Goal: Contribute content: Add original content to the website for others to see

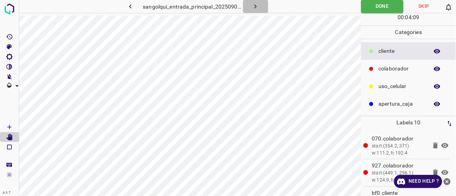
click at [259, 8] on icon "button" at bounding box center [255, 6] width 8 height 8
click at [256, 6] on icon "button" at bounding box center [256, 6] width 2 height 4
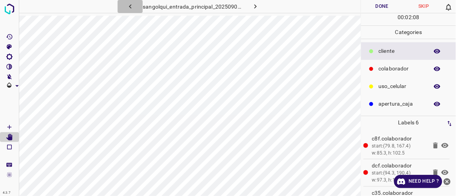
click at [132, 8] on icon "button" at bounding box center [130, 6] width 8 height 8
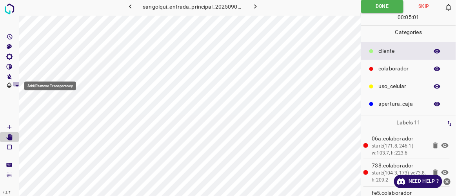
click at [17, 85] on icon "Add/Remove Transparency" at bounding box center [17, 86] width 8 height 8
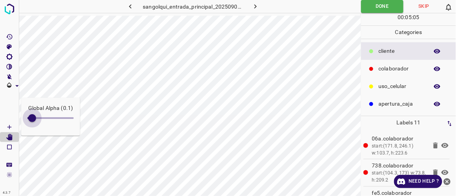
type input "0"
drag, startPoint x: 47, startPoint y: 117, endPoint x: 26, endPoint y: 109, distance: 22.8
click at [26, 109] on div "Global Alpha (0)" at bounding box center [50, 117] width 59 height 38
click at [255, 5] on icon "button" at bounding box center [256, 6] width 2 height 4
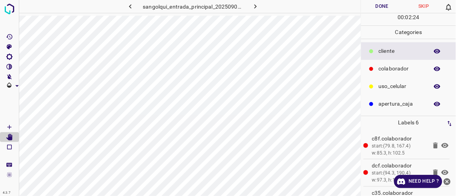
click at [384, 6] on button "Done" at bounding box center [382, 6] width 42 height 13
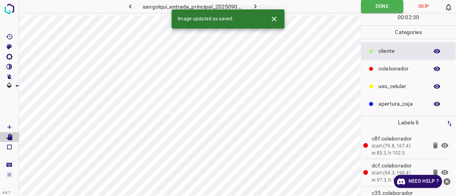
click at [257, 7] on icon "button" at bounding box center [255, 6] width 8 height 8
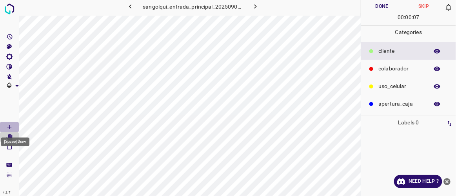
click at [12, 127] on icon "[Space] Draw" at bounding box center [9, 127] width 7 height 7
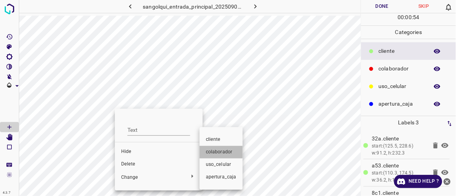
click at [215, 150] on span "colaborador" at bounding box center [221, 152] width 31 height 7
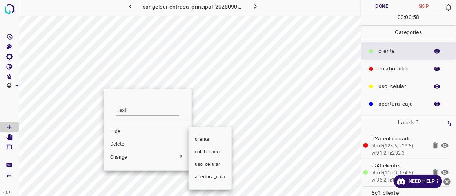
click at [198, 150] on span "colaborador" at bounding box center [210, 152] width 31 height 7
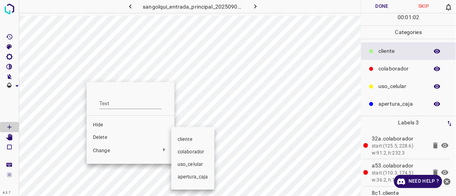
click at [191, 153] on span "colaborador" at bounding box center [193, 152] width 31 height 7
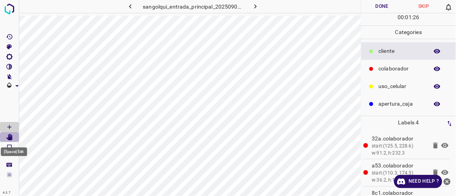
click at [11, 139] on icon "[Space] Edit" at bounding box center [9, 137] width 6 height 7
click at [14, 127] on Draw"] "[Space] Draw" at bounding box center [9, 127] width 19 height 10
click at [8, 136] on icon "[Space] Edit" at bounding box center [9, 137] width 6 height 7
click at [9, 126] on icon "[Space] Draw" at bounding box center [9, 127] width 7 height 7
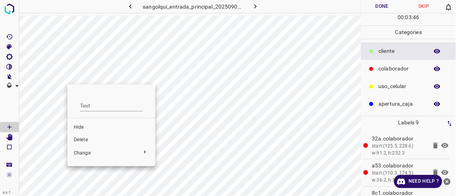
click at [89, 142] on span "Delete" at bounding box center [111, 140] width 75 height 7
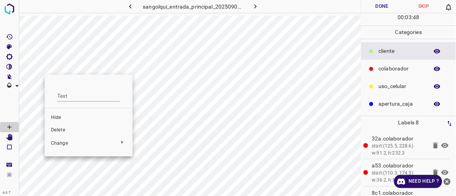
click at [69, 127] on span "Delete" at bounding box center [88, 130] width 75 height 7
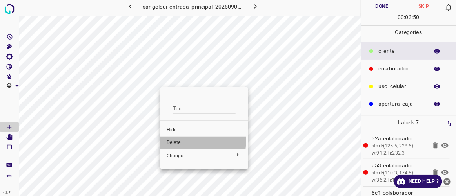
click at [172, 140] on span "Delete" at bounding box center [204, 143] width 75 height 7
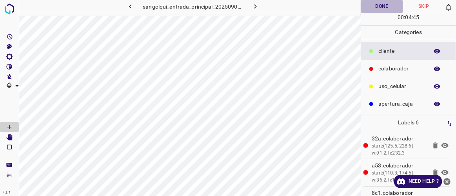
click at [387, 2] on button "Done" at bounding box center [382, 6] width 42 height 13
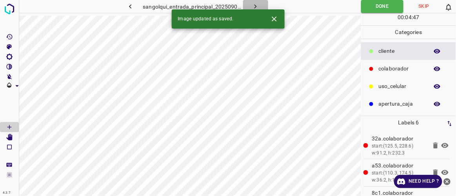
click at [255, 2] on button "button" at bounding box center [255, 6] width 25 height 13
